Goal: Task Accomplishment & Management: Use online tool/utility

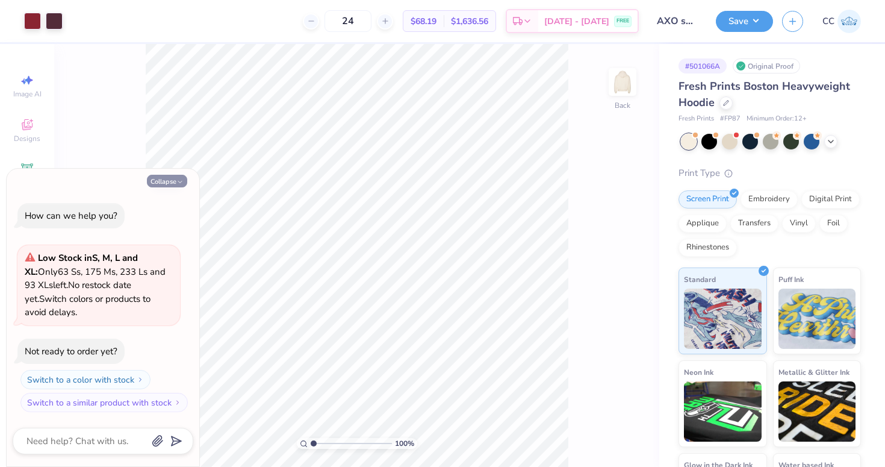
click at [161, 179] on button "Collapse" at bounding box center [167, 181] width 40 height 13
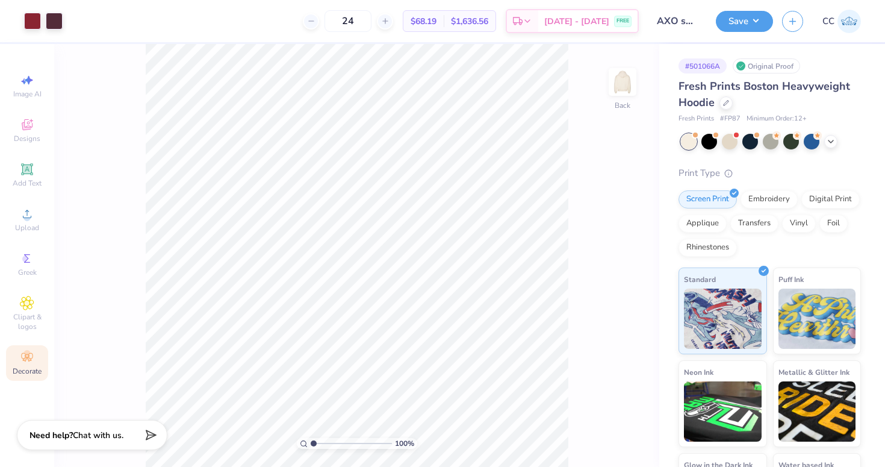
click at [28, 351] on circle at bounding box center [26, 353] width 7 height 7
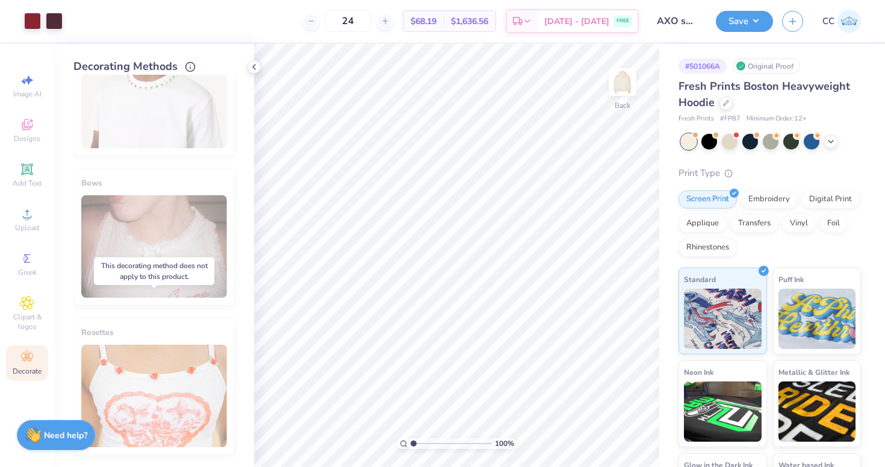
scroll to position [693, 0]
click at [706, 220] on div "Applique" at bounding box center [702, 221] width 48 height 18
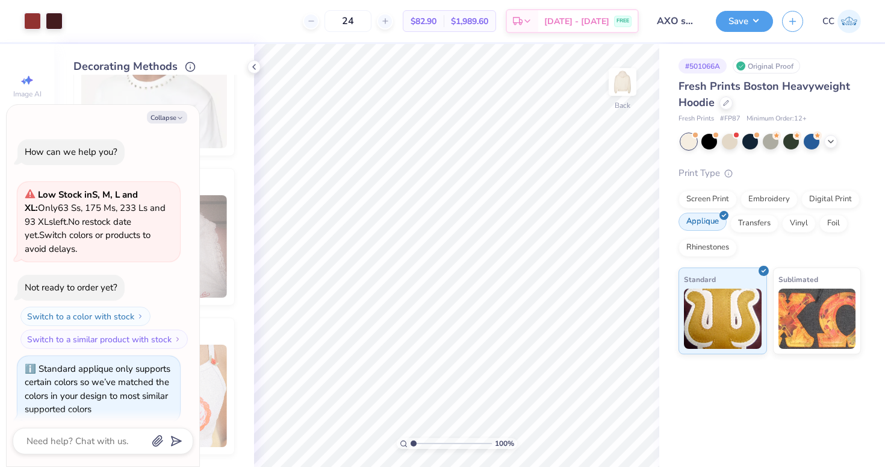
scroll to position [7, 0]
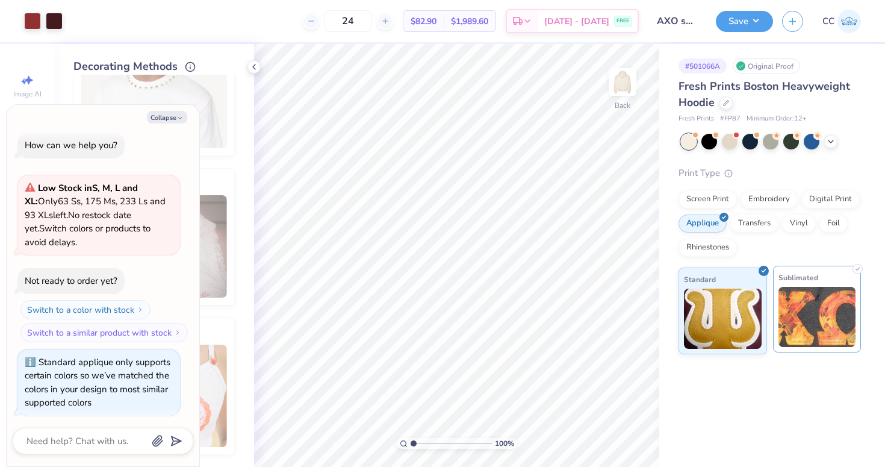
click at [789, 297] on img at bounding box center [817, 317] width 78 height 60
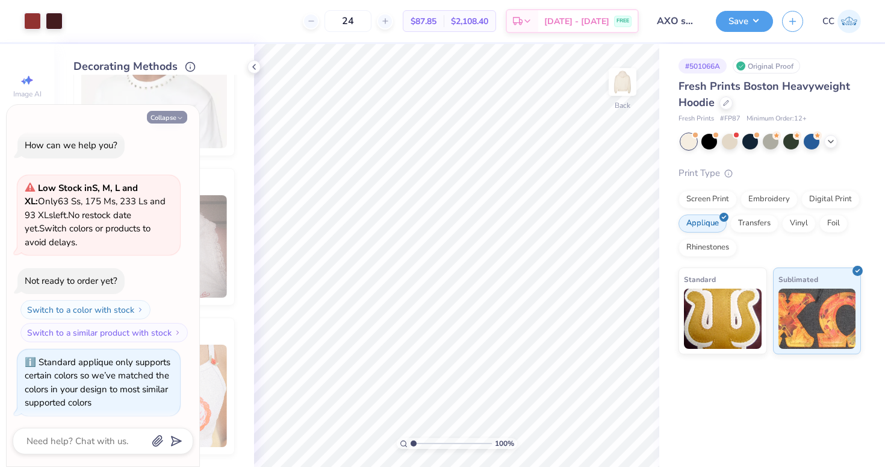
click at [164, 122] on button "Collapse" at bounding box center [167, 117] width 40 height 13
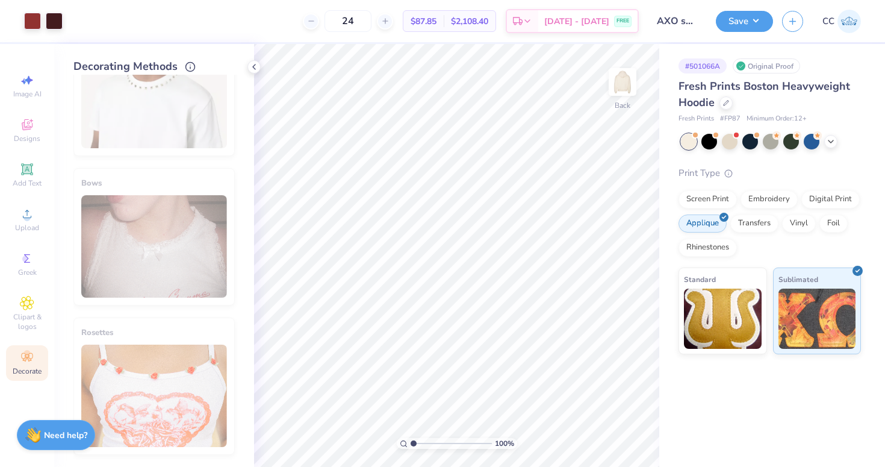
scroll to position [754, 0]
click at [751, 225] on div "Transfers" at bounding box center [754, 221] width 48 height 18
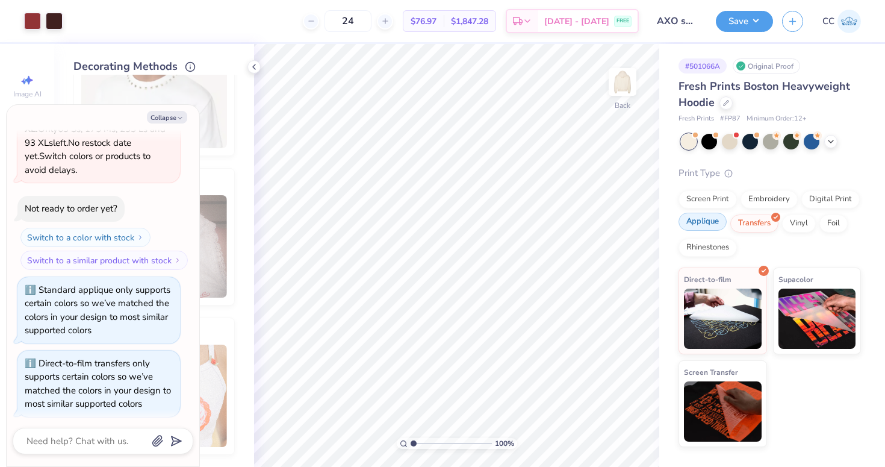
click at [713, 225] on div "Applique" at bounding box center [702, 221] width 48 height 18
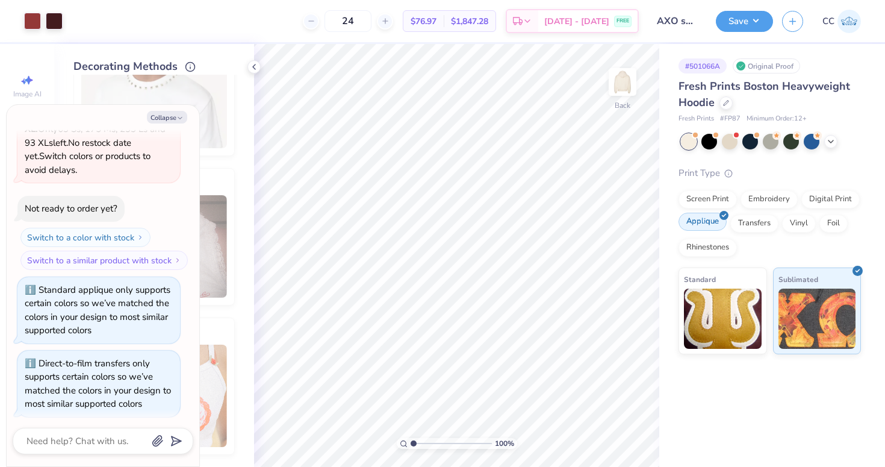
scroll to position [151, 0]
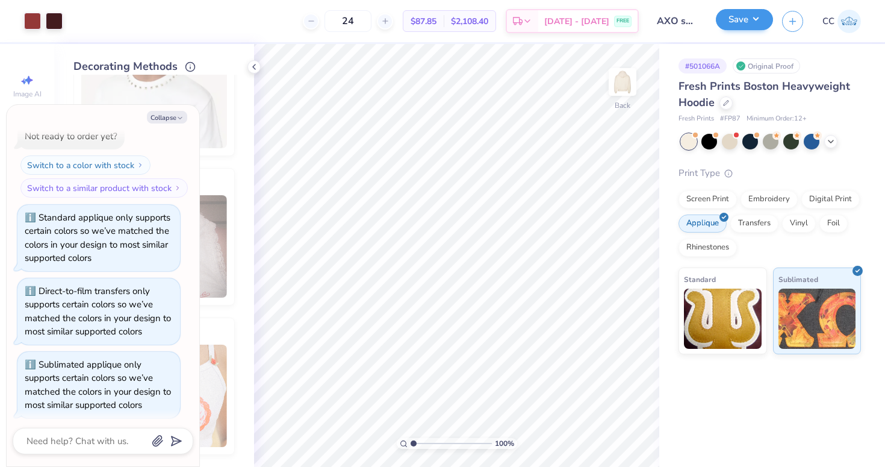
click at [745, 23] on button "Save" at bounding box center [744, 19] width 57 height 21
type textarea "x"
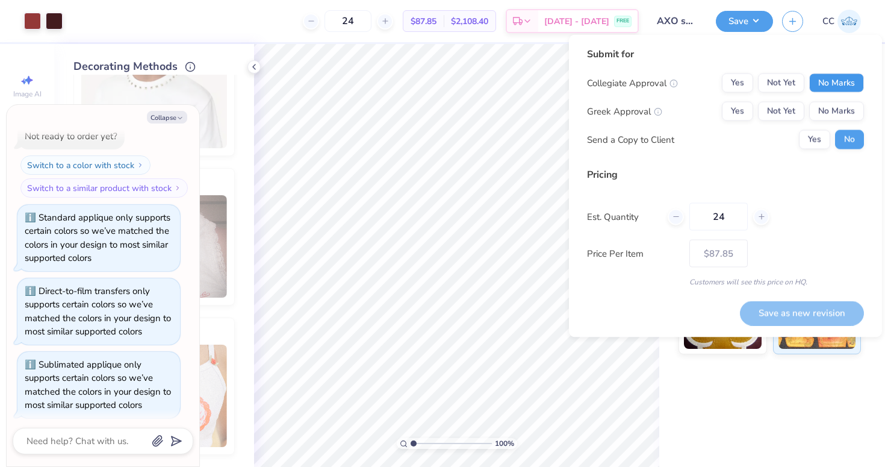
click at [852, 85] on button "No Marks" at bounding box center [836, 82] width 55 height 19
click at [730, 108] on button "Yes" at bounding box center [737, 111] width 31 height 19
click at [355, 19] on input "24" at bounding box center [347, 21] width 47 height 22
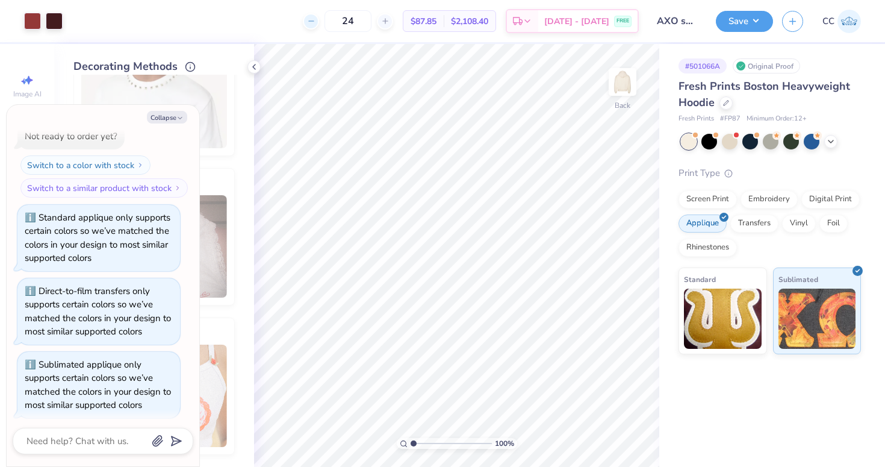
drag, startPoint x: 372, startPoint y: 19, endPoint x: 329, endPoint y: 19, distance: 43.3
click at [329, 19] on div "24" at bounding box center [348, 21] width 90 height 22
type input "600"
click at [739, 25] on button "Save" at bounding box center [744, 19] width 57 height 21
type textarea "x"
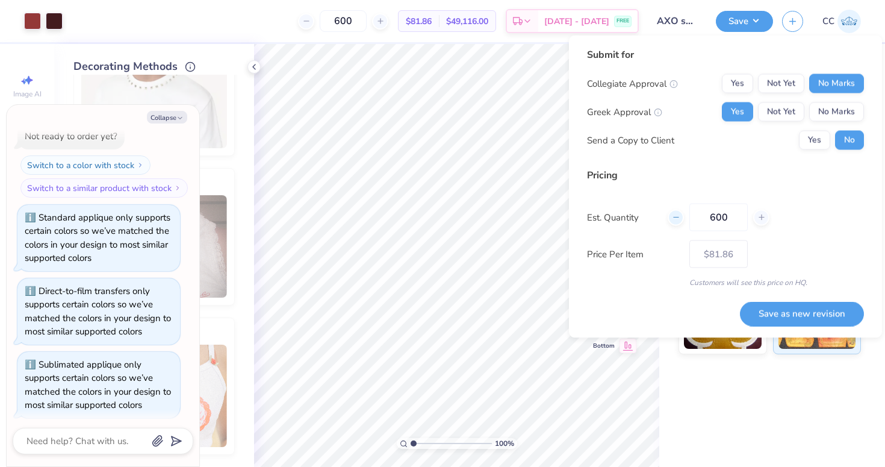
drag, startPoint x: 735, startPoint y: 217, endPoint x: 683, endPoint y: 217, distance: 52.4
click at [683, 217] on div "600" at bounding box center [719, 217] width 102 height 28
type input "700"
type input "$81.84"
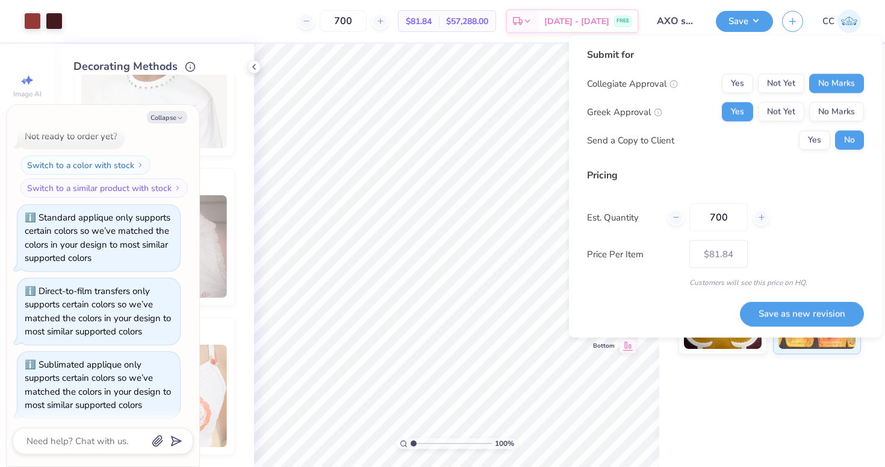
drag, startPoint x: 733, startPoint y: 221, endPoint x: 667, endPoint y: 219, distance: 65.7
click at [667, 219] on div "Est. Quantity 700" at bounding box center [725, 217] width 277 height 28
type input "800"
type input "$81.82"
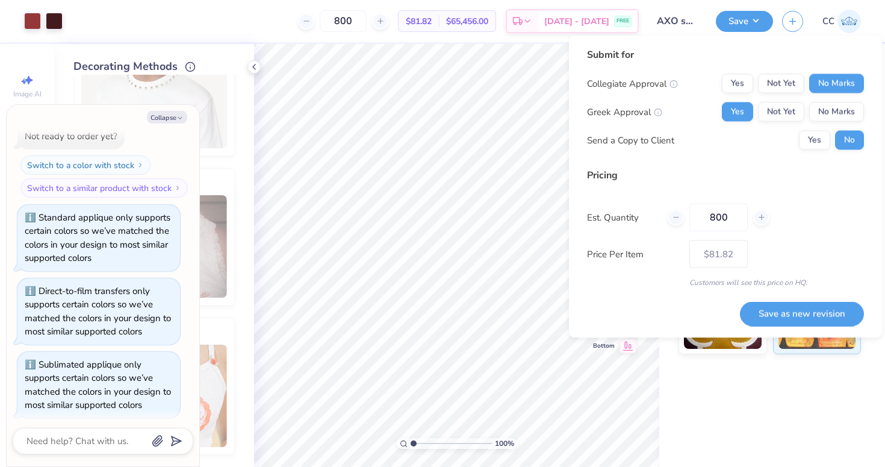
drag, startPoint x: 724, startPoint y: 220, endPoint x: 663, endPoint y: 220, distance: 60.8
click at [663, 220] on div "Est. Quantity 800" at bounding box center [725, 217] width 277 height 28
type input "0"
type input "600"
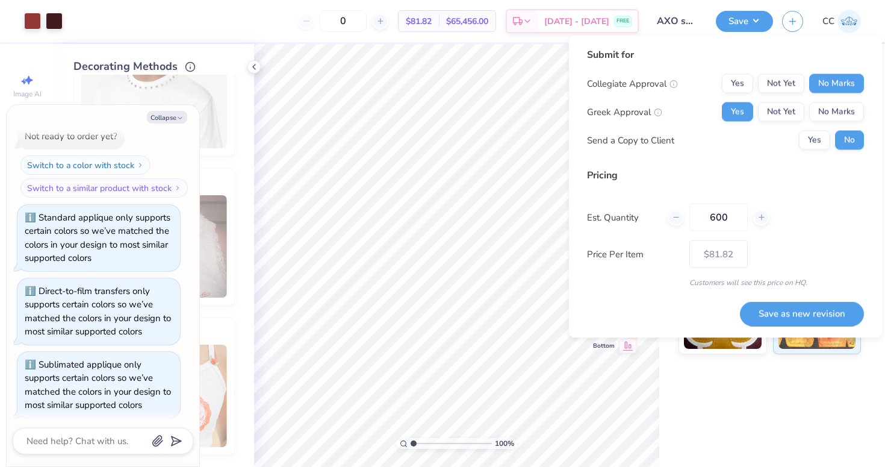
type input "600"
type input "$81.86"
type input "600"
click at [761, 306] on button "Save as new revision" at bounding box center [802, 313] width 124 height 25
type input "$81.86"
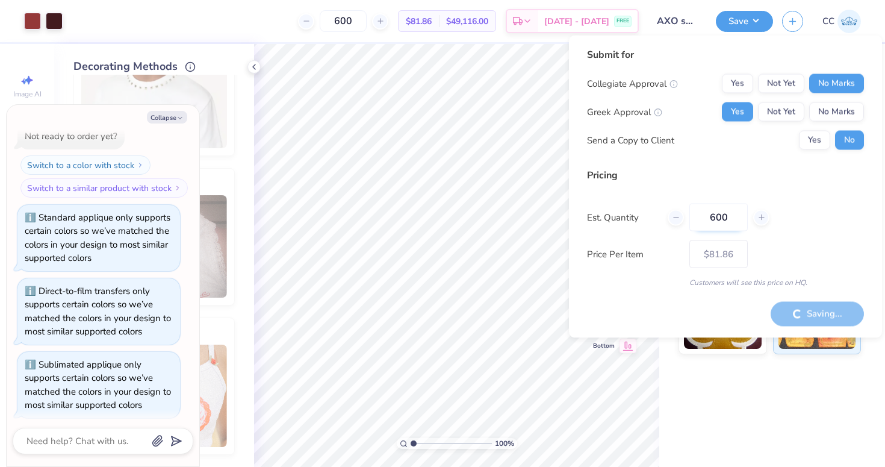
type textarea "x"
